Goal: Information Seeking & Learning: Learn about a topic

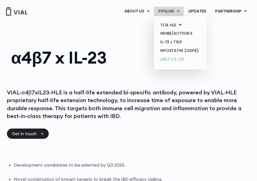
click at [174, 59] on link "α4β7 x IL-23" at bounding box center [180, 59] width 48 height 9
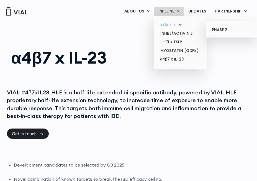
click at [168, 22] on link "TL1A HLE" at bounding box center [180, 25] width 48 height 9
